Goal: Check status: Check status

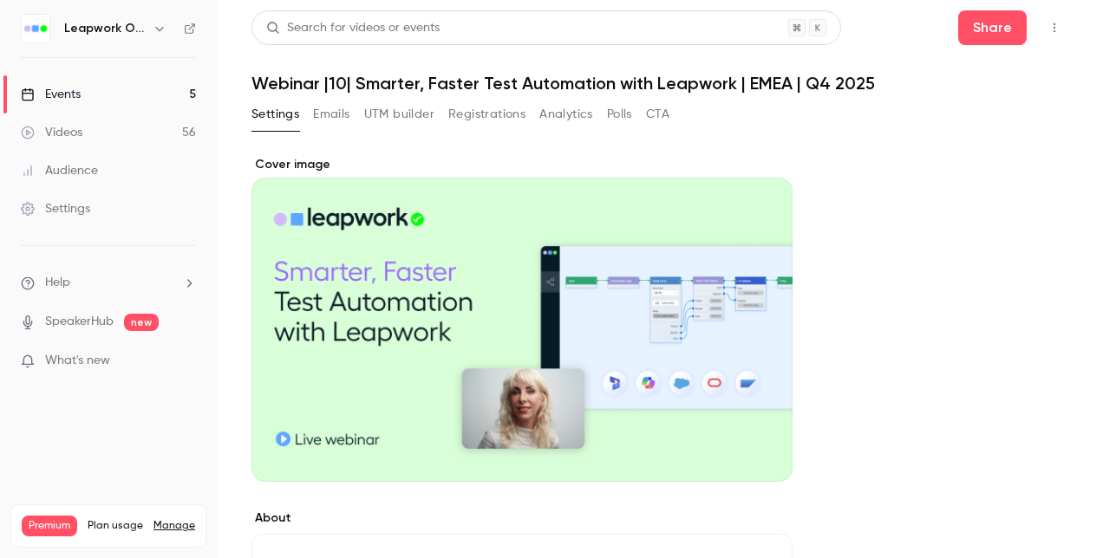
scroll to position [87, 0]
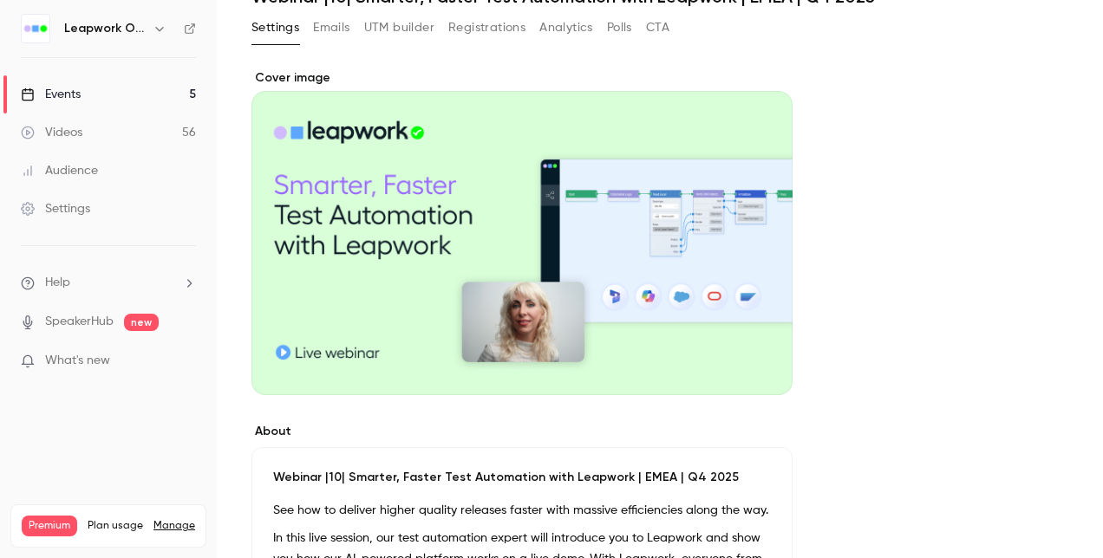
click at [59, 92] on div "Events" at bounding box center [51, 94] width 60 height 17
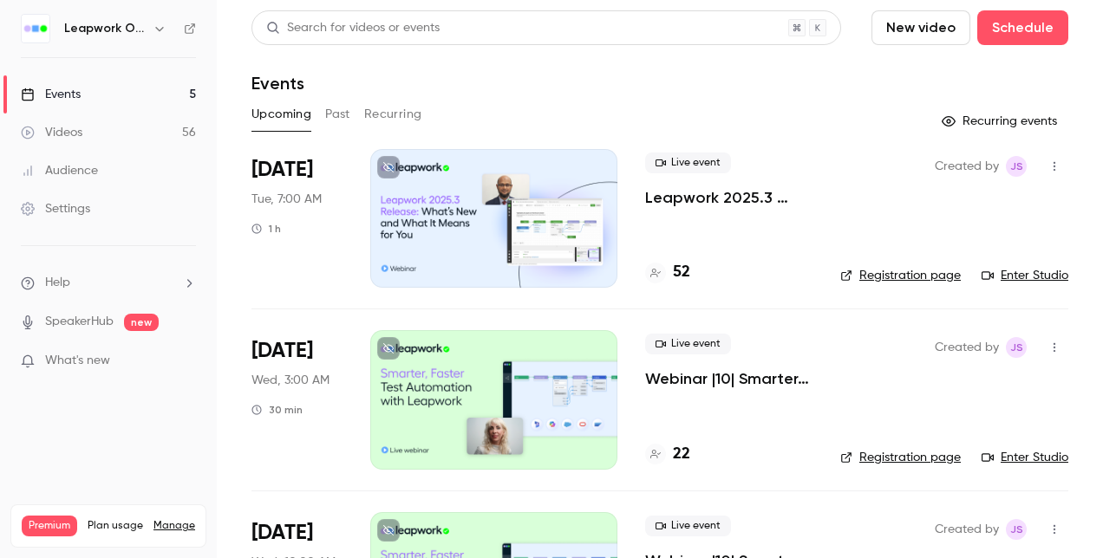
click at [519, 189] on div at bounding box center [493, 218] width 247 height 139
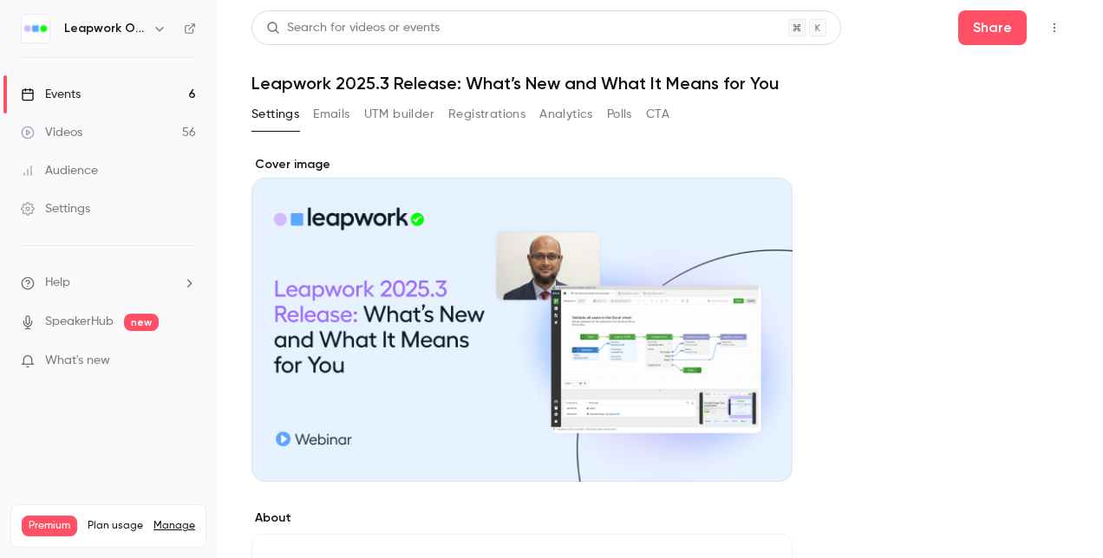
click at [473, 115] on button "Registrations" at bounding box center [486, 115] width 77 height 28
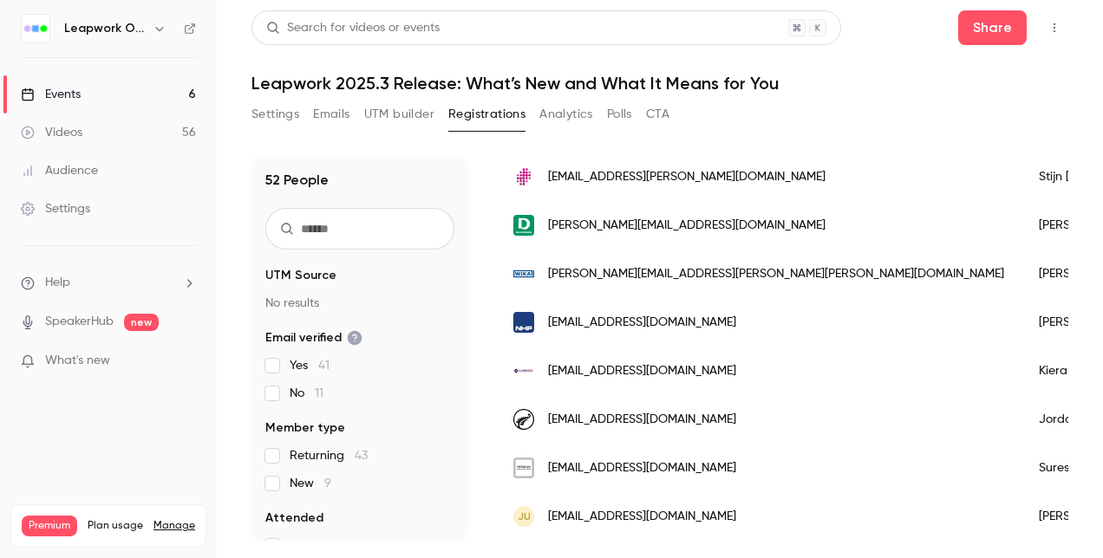
click at [618, 121] on button "Polls" at bounding box center [619, 115] width 25 height 28
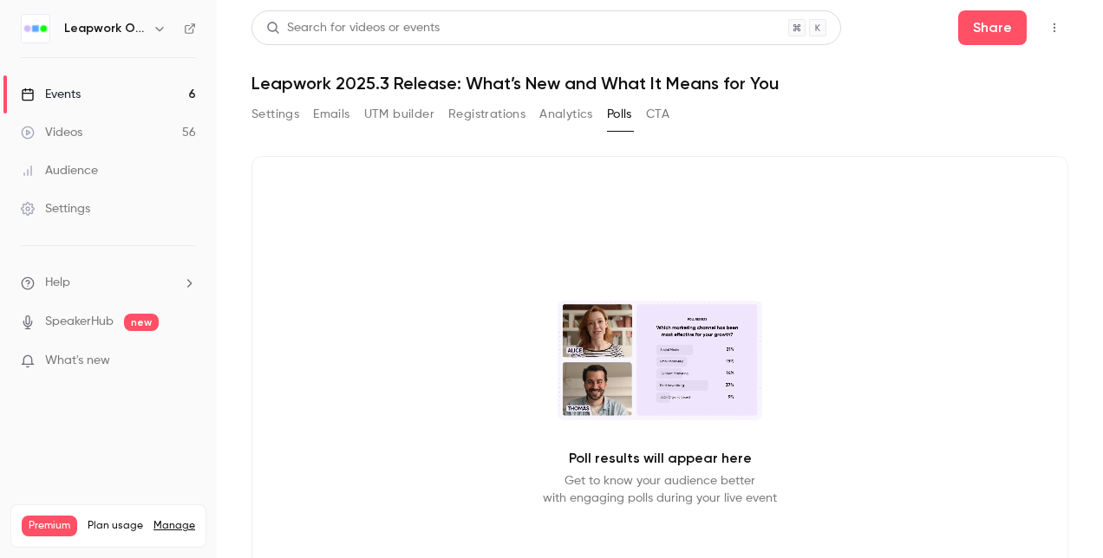
click at [654, 115] on button "CTA" at bounding box center [657, 115] width 23 height 28
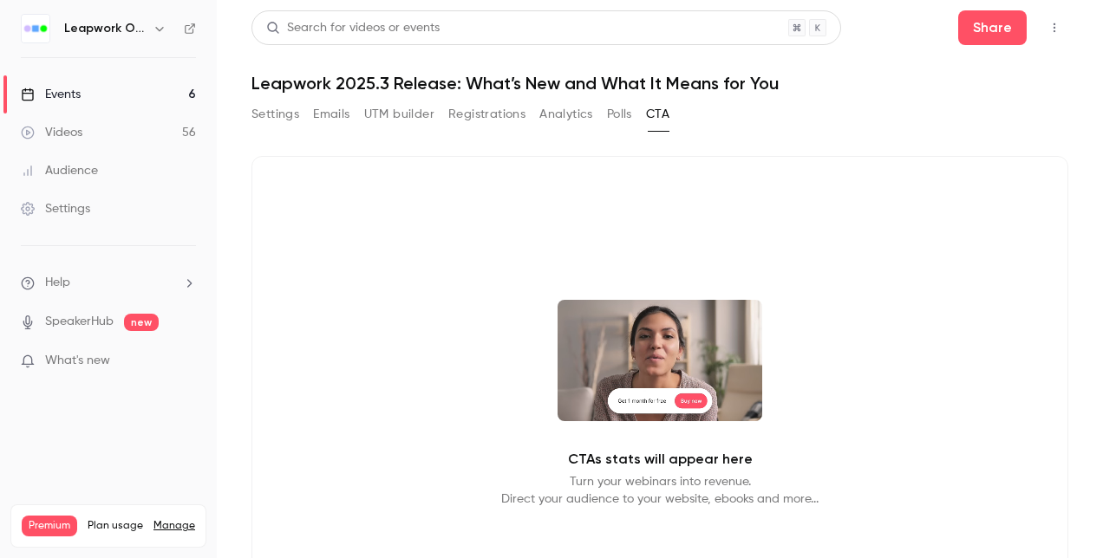
click at [495, 114] on button "Registrations" at bounding box center [486, 115] width 77 height 28
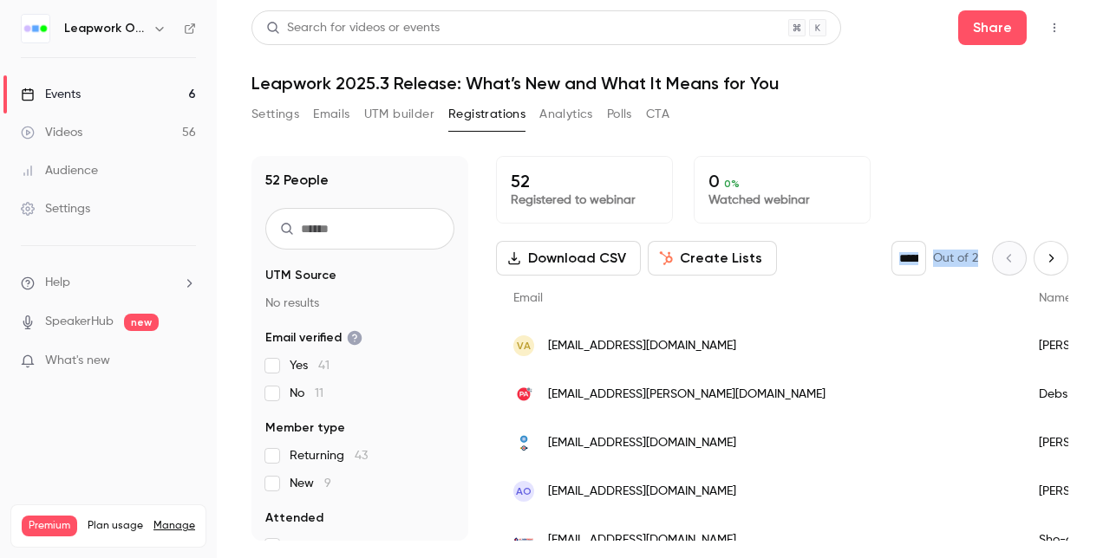
drag, startPoint x: 1055, startPoint y: 199, endPoint x: 1055, endPoint y: 251, distance: 52.0
click at [1055, 251] on div "52 Registered to webinar 0 0 % Watched webinar Download CSV Create Lists * Out …" at bounding box center [782, 348] width 572 height 385
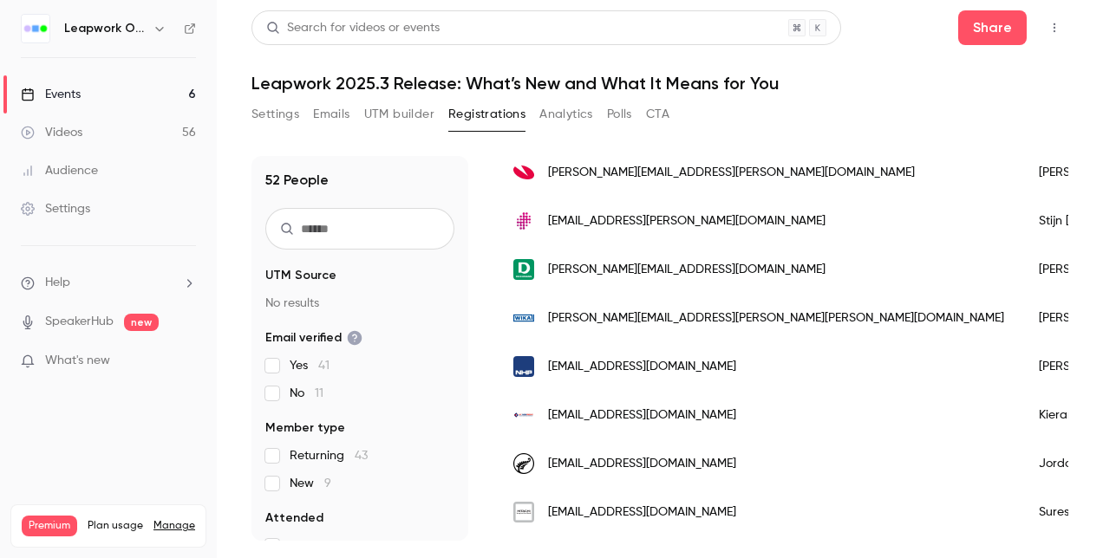
scroll to position [2222, 0]
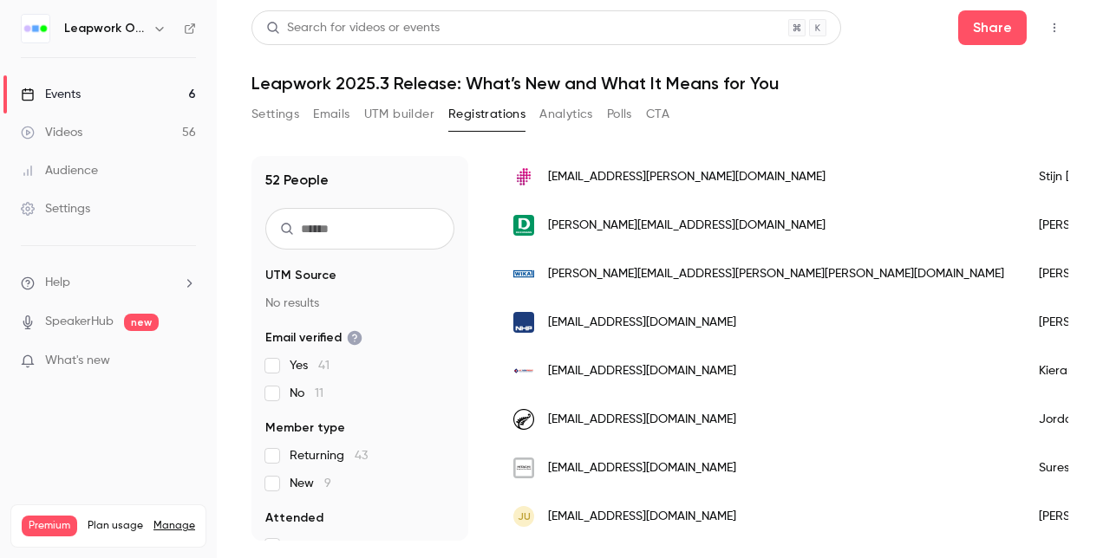
click at [332, 116] on button "Emails" at bounding box center [331, 115] width 36 height 28
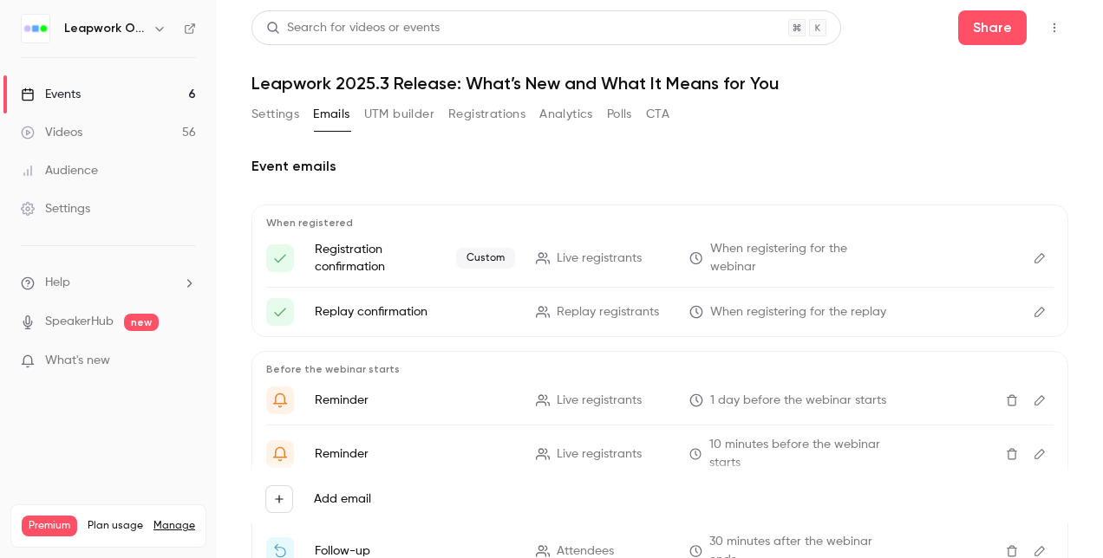
click at [284, 112] on button "Settings" at bounding box center [275, 115] width 48 height 28
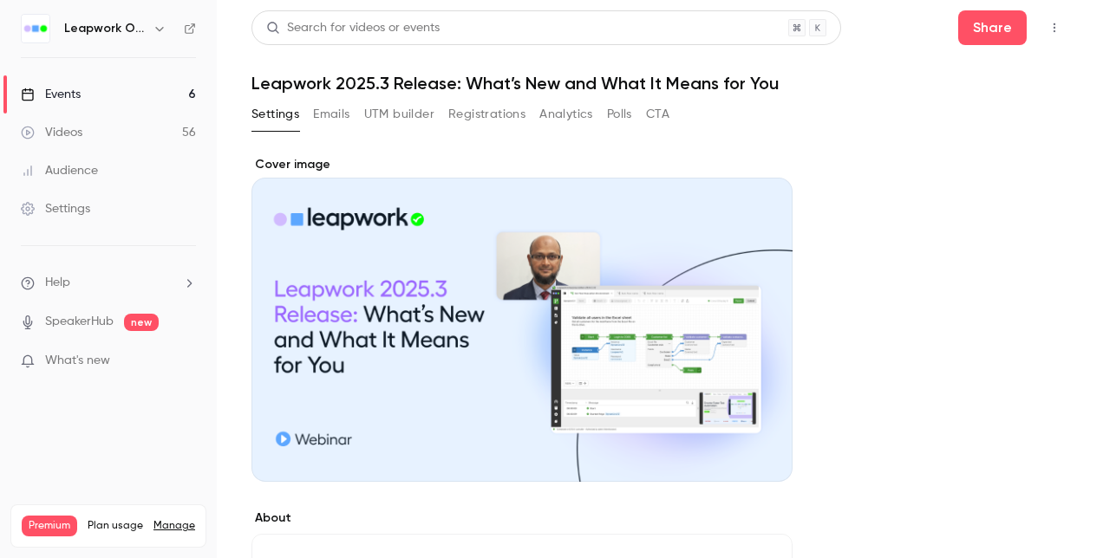
click at [484, 114] on button "Registrations" at bounding box center [486, 115] width 77 height 28
